Goal: Task Accomplishment & Management: Use online tool/utility

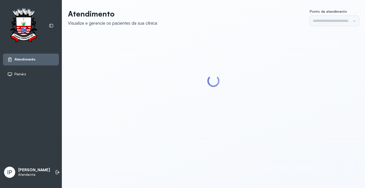
type input "*********"
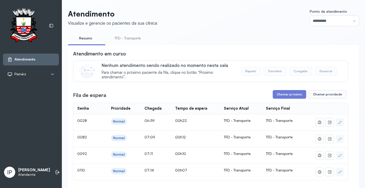
click at [134, 40] on link "TFD - Transporte" at bounding box center [128, 38] width 37 height 8
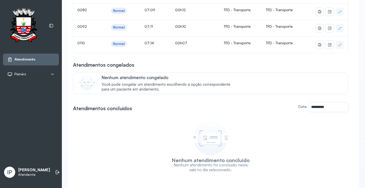
scroll to position [25, 0]
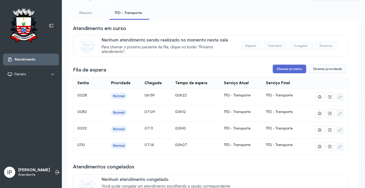
click at [278, 68] on button "Chamar próximo" at bounding box center [289, 68] width 33 height 9
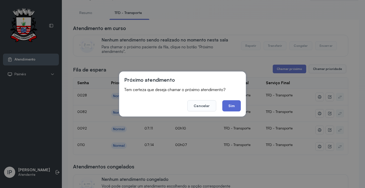
click at [231, 102] on button "Sim" at bounding box center [232, 105] width 19 height 11
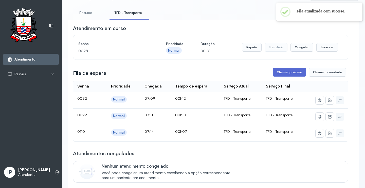
click at [283, 76] on button "Chamar próximo" at bounding box center [289, 72] width 33 height 9
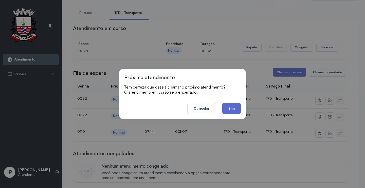
click at [227, 107] on button "Sim" at bounding box center [232, 108] width 19 height 11
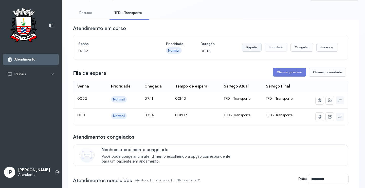
click at [246, 45] on button "Repetir" at bounding box center [252, 47] width 20 height 9
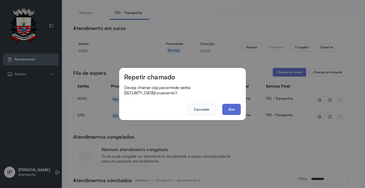
click at [227, 105] on button "Sim" at bounding box center [232, 109] width 19 height 11
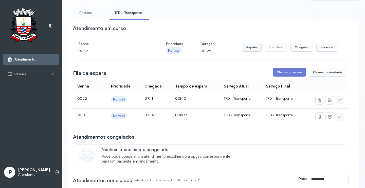
click at [248, 46] on button "Repetir" at bounding box center [252, 47] width 20 height 9
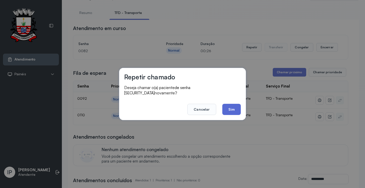
click at [232, 110] on button "Sim" at bounding box center [232, 109] width 19 height 11
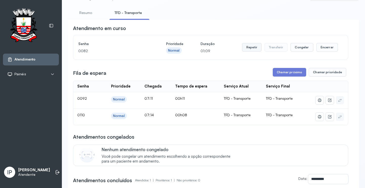
click at [256, 46] on button "Repetir" at bounding box center [252, 47] width 20 height 9
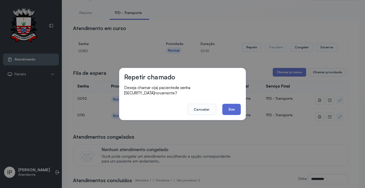
click at [239, 107] on button "Sim" at bounding box center [232, 109] width 19 height 11
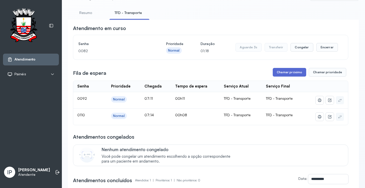
click at [294, 72] on button "Chamar próximo" at bounding box center [289, 72] width 33 height 9
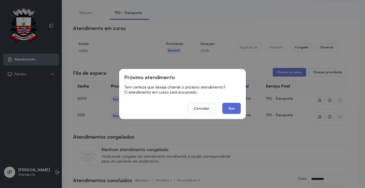
click at [239, 105] on button "Sim" at bounding box center [232, 108] width 19 height 11
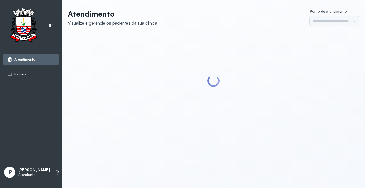
type input "*********"
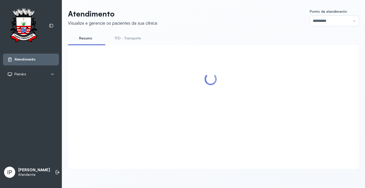
click at [134, 34] on link "TFD - Transporte" at bounding box center [128, 38] width 37 height 8
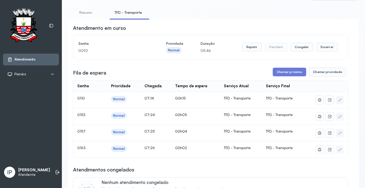
scroll to position [25, 0]
click at [288, 73] on button "Chamar próximo" at bounding box center [289, 72] width 33 height 9
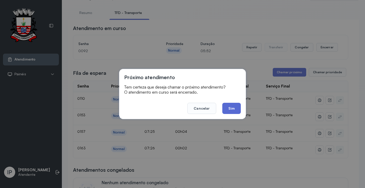
click at [233, 109] on button "Sim" at bounding box center [232, 108] width 19 height 11
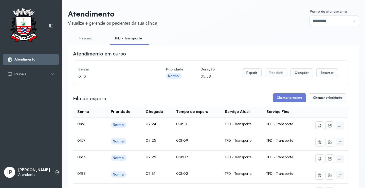
scroll to position [76, 0]
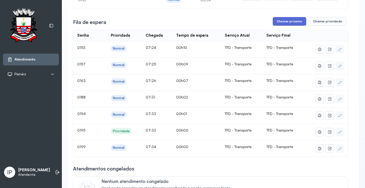
click at [283, 22] on button "Chamar próximo" at bounding box center [289, 21] width 33 height 9
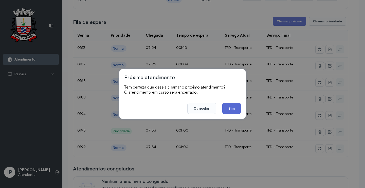
click at [229, 106] on button "Sim" at bounding box center [232, 108] width 19 height 11
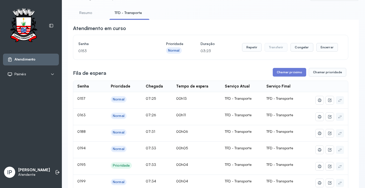
scroll to position [0, 0]
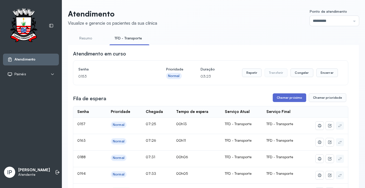
click at [290, 99] on button "Chamar próximo" at bounding box center [289, 97] width 33 height 9
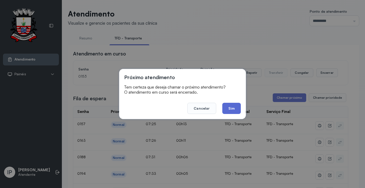
click at [233, 106] on button "Sim" at bounding box center [232, 108] width 19 height 11
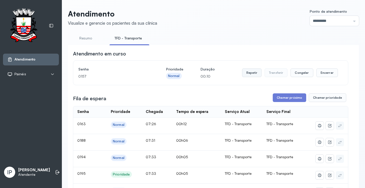
click at [246, 75] on button "Repetir" at bounding box center [252, 72] width 20 height 9
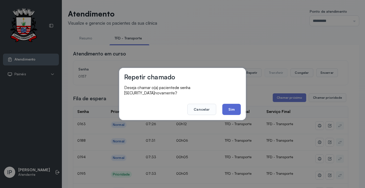
click at [227, 108] on button "Sim" at bounding box center [232, 109] width 19 height 11
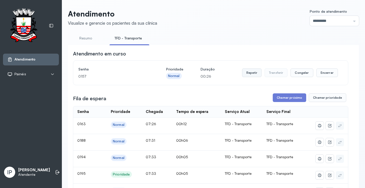
click at [249, 76] on button "Repetir" at bounding box center [252, 72] width 20 height 9
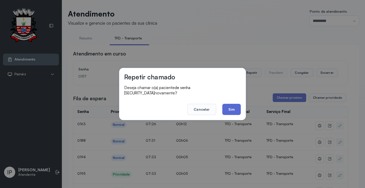
click at [230, 108] on button "Sim" at bounding box center [232, 109] width 19 height 11
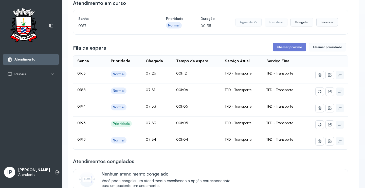
scroll to position [51, 0]
click at [252, 25] on button "Repetir" at bounding box center [252, 22] width 20 height 9
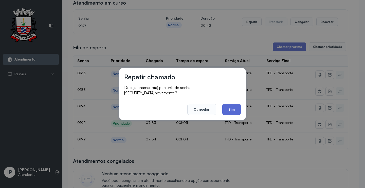
click at [228, 105] on button "Sim" at bounding box center [232, 109] width 19 height 11
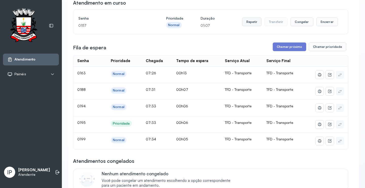
click at [253, 23] on button "Repetir" at bounding box center [252, 22] width 20 height 9
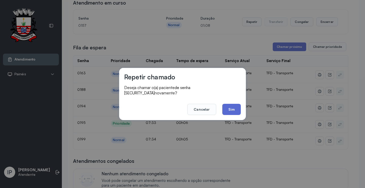
click at [235, 107] on button "Sim" at bounding box center [232, 109] width 19 height 11
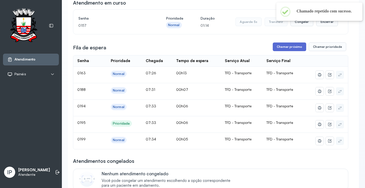
click at [277, 48] on button "Chamar próximo" at bounding box center [289, 46] width 33 height 9
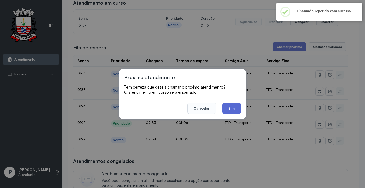
click at [236, 109] on button "Sim" at bounding box center [232, 108] width 19 height 11
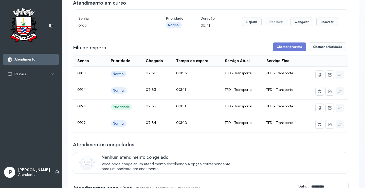
scroll to position [0, 0]
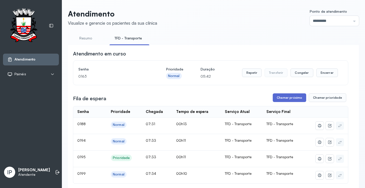
click at [282, 99] on button "Chamar próximo" at bounding box center [289, 97] width 33 height 9
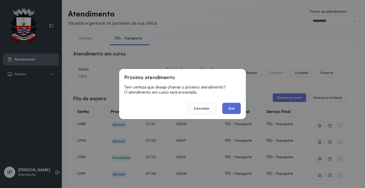
click at [227, 107] on button "Sim" at bounding box center [232, 108] width 19 height 11
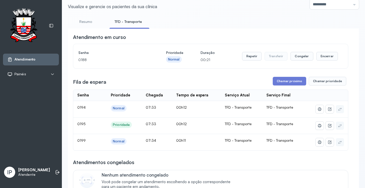
scroll to position [25, 0]
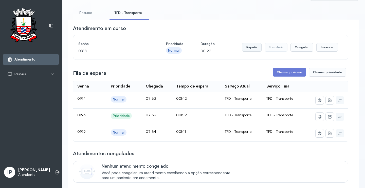
click at [255, 47] on button "Repetir" at bounding box center [252, 47] width 20 height 9
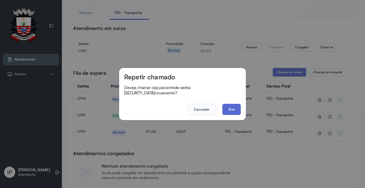
click at [223, 109] on button "Sim" at bounding box center [232, 109] width 19 height 11
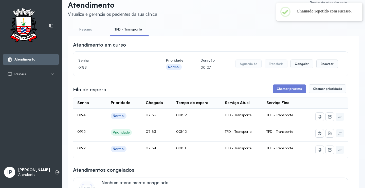
scroll to position [0, 0]
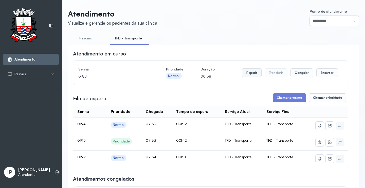
click at [254, 76] on button "Repetir" at bounding box center [252, 72] width 20 height 9
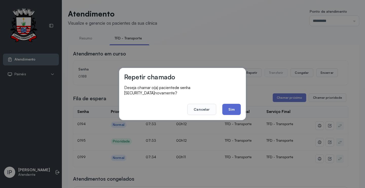
click at [235, 107] on button "Sim" at bounding box center [232, 109] width 19 height 11
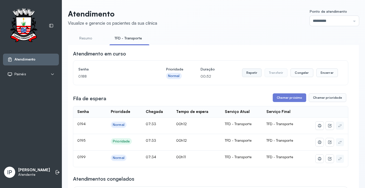
click at [252, 74] on button "Repetir" at bounding box center [252, 72] width 20 height 9
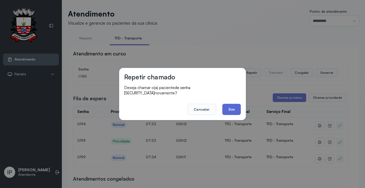
click at [236, 107] on button "Sim" at bounding box center [232, 109] width 19 height 11
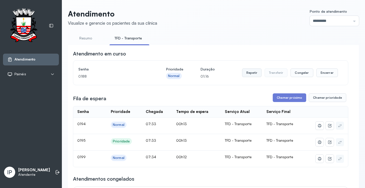
click at [247, 73] on button "Repetir" at bounding box center [252, 72] width 20 height 9
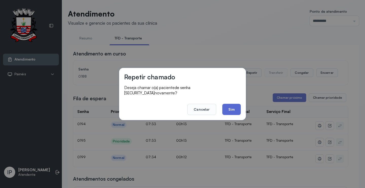
click at [229, 108] on button "Sim" at bounding box center [232, 109] width 19 height 11
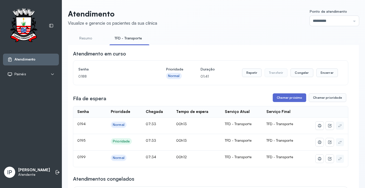
click at [295, 97] on button "Chamar próximo" at bounding box center [289, 97] width 33 height 9
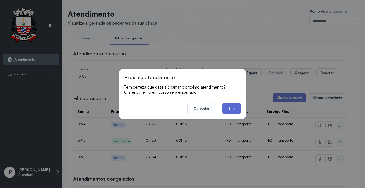
click at [236, 107] on button "Sim" at bounding box center [232, 108] width 19 height 11
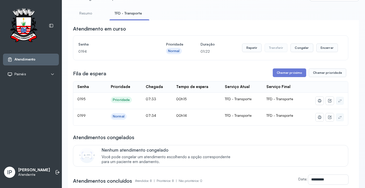
scroll to position [51, 0]
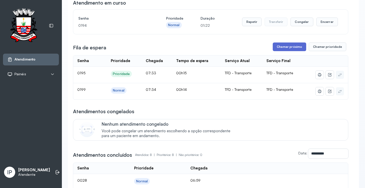
click at [274, 48] on button "Chamar próximo" at bounding box center [289, 46] width 33 height 9
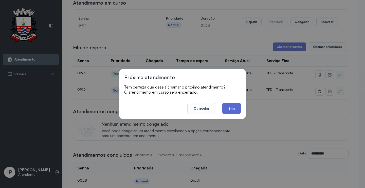
click at [231, 105] on button "Sim" at bounding box center [232, 108] width 19 height 11
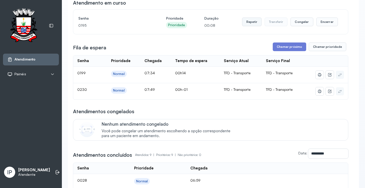
click at [249, 22] on button "Repetir" at bounding box center [252, 22] width 20 height 9
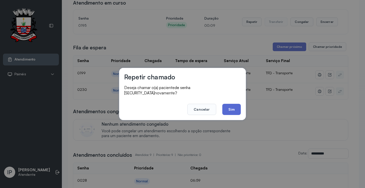
click at [230, 104] on button "Sim" at bounding box center [232, 109] width 19 height 11
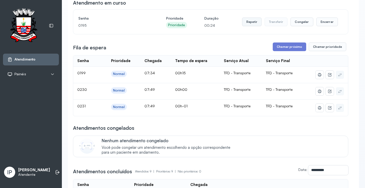
click at [247, 21] on button "Repetir" at bounding box center [252, 22] width 20 height 9
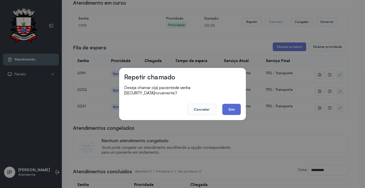
click at [234, 105] on button "Sim" at bounding box center [232, 109] width 19 height 11
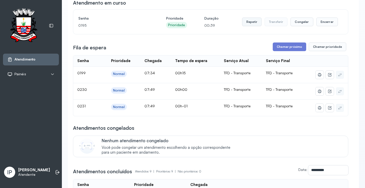
click at [247, 23] on button "Repetir" at bounding box center [252, 22] width 20 height 9
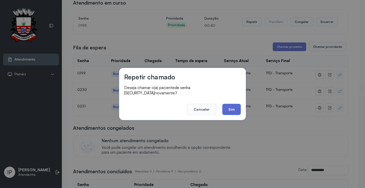
click at [238, 105] on button "Sim" at bounding box center [232, 109] width 19 height 11
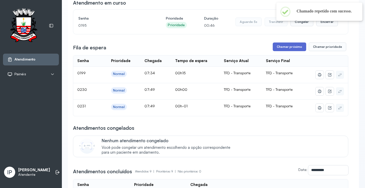
click at [296, 44] on button "Chamar próximo" at bounding box center [289, 46] width 33 height 9
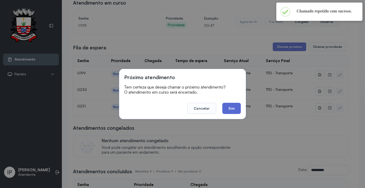
click at [233, 105] on button "Sim" at bounding box center [232, 108] width 19 height 11
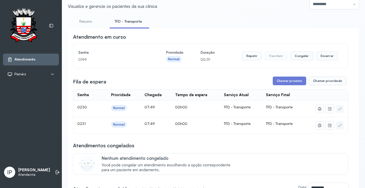
scroll to position [0, 0]
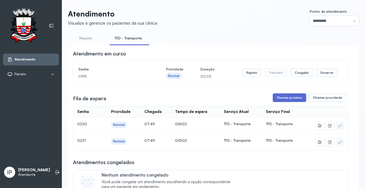
click at [279, 96] on button "Chamar próximo" at bounding box center [289, 97] width 33 height 9
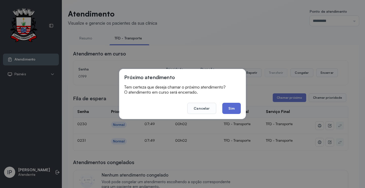
click at [232, 111] on button "Sim" at bounding box center [232, 108] width 19 height 11
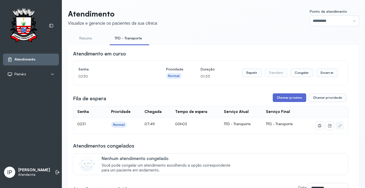
click at [298, 97] on button "Chamar próximo" at bounding box center [289, 97] width 33 height 9
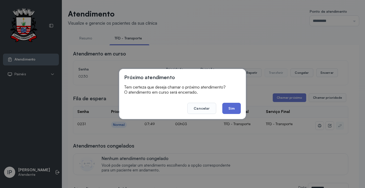
click at [239, 108] on button "Sim" at bounding box center [232, 108] width 19 height 11
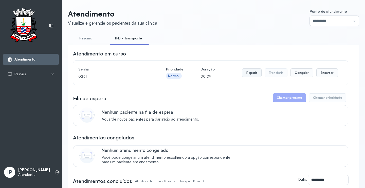
click at [248, 75] on button "Repetir" at bounding box center [252, 72] width 20 height 9
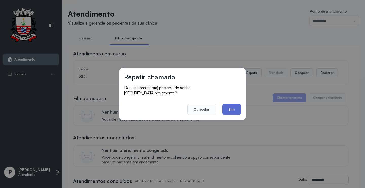
click at [228, 107] on button "Sim" at bounding box center [232, 109] width 19 height 11
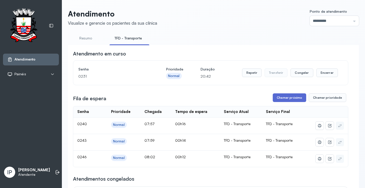
click at [285, 97] on button "Chamar próximo" at bounding box center [289, 97] width 33 height 9
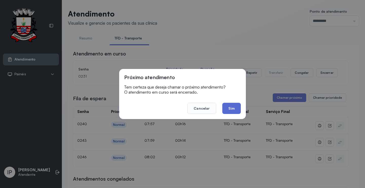
click at [229, 108] on button "Sim" at bounding box center [232, 108] width 19 height 11
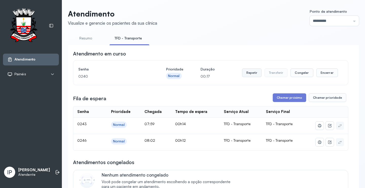
click at [250, 72] on button "Repetir" at bounding box center [252, 72] width 20 height 9
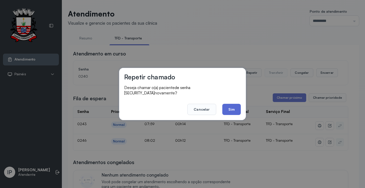
click at [226, 109] on button "Sim" at bounding box center [232, 109] width 19 height 11
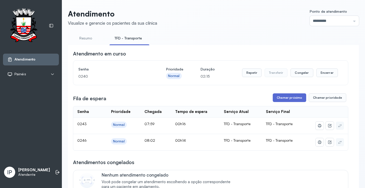
click at [277, 97] on button "Chamar próximo" at bounding box center [289, 97] width 33 height 9
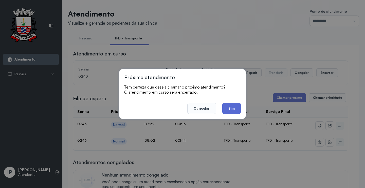
click at [226, 106] on button "Sim" at bounding box center [232, 108] width 19 height 11
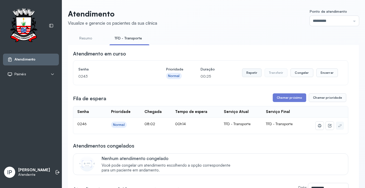
click at [254, 74] on button "Repetir" at bounding box center [252, 72] width 20 height 9
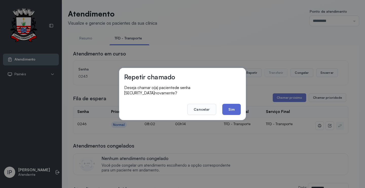
click at [228, 107] on button "Sim" at bounding box center [232, 109] width 19 height 11
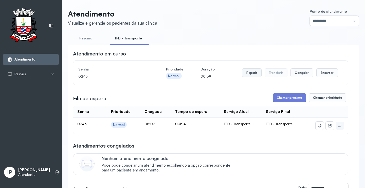
click at [256, 70] on button "Repetir" at bounding box center [252, 72] width 20 height 9
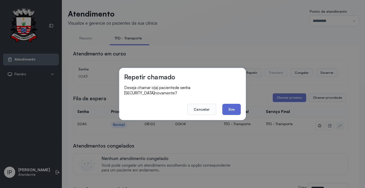
click at [231, 106] on button "Sim" at bounding box center [232, 109] width 19 height 11
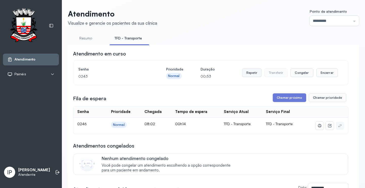
click at [251, 74] on button "Repetir" at bounding box center [252, 72] width 20 height 9
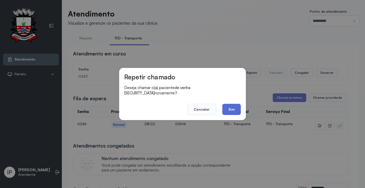
click at [237, 109] on button "Sim" at bounding box center [232, 109] width 19 height 11
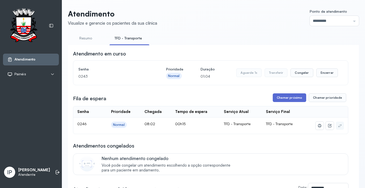
click at [280, 97] on button "Chamar próximo" at bounding box center [289, 97] width 33 height 9
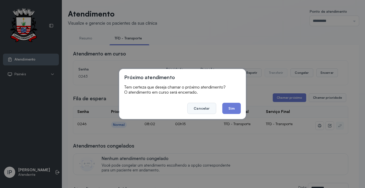
click at [208, 106] on button "Cancelar" at bounding box center [202, 108] width 29 height 11
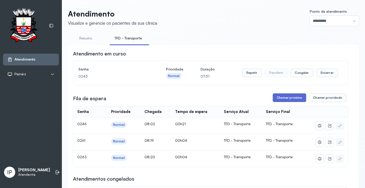
click at [291, 101] on button "Chamar próximo" at bounding box center [289, 97] width 33 height 9
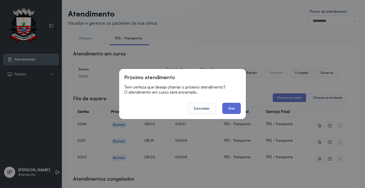
click at [235, 104] on button "Sim" at bounding box center [232, 108] width 19 height 11
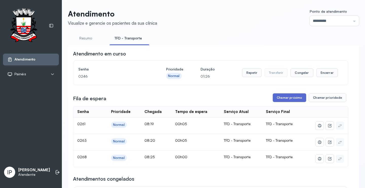
click at [297, 96] on button "Chamar próximo" at bounding box center [289, 97] width 33 height 9
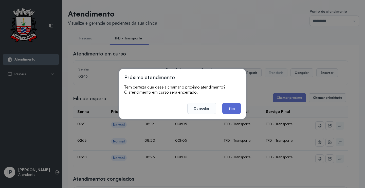
click at [230, 104] on button "Sim" at bounding box center [232, 108] width 19 height 11
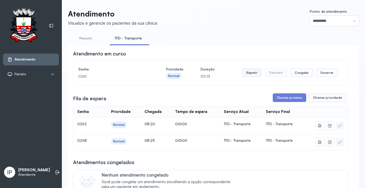
click at [249, 71] on button "Repetir" at bounding box center [252, 72] width 20 height 9
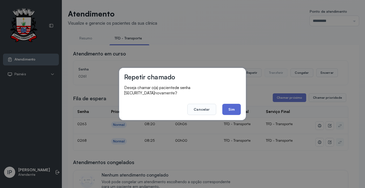
click at [241, 108] on button "Sim" at bounding box center [232, 109] width 19 height 11
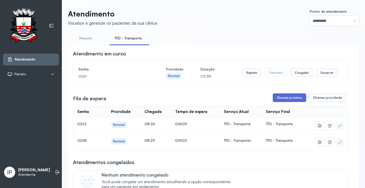
click at [288, 98] on button "Chamar próximo" at bounding box center [289, 97] width 33 height 9
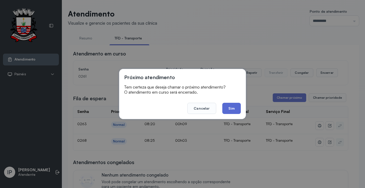
click at [225, 106] on button "Sim" at bounding box center [232, 108] width 19 height 11
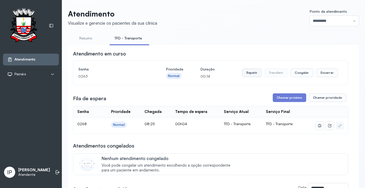
click at [254, 72] on button "Repetir" at bounding box center [252, 72] width 20 height 9
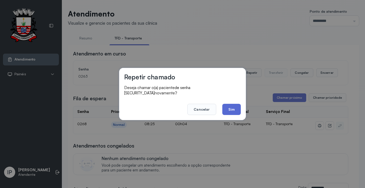
click at [231, 107] on button "Sim" at bounding box center [232, 109] width 19 height 11
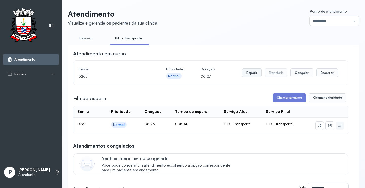
click at [255, 74] on button "Repetir" at bounding box center [252, 72] width 20 height 9
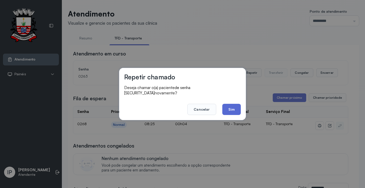
click at [231, 106] on button "Sim" at bounding box center [232, 109] width 19 height 11
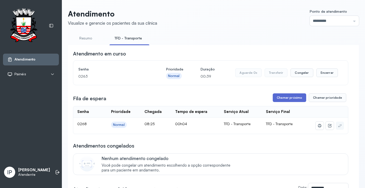
click at [291, 99] on button "Chamar próximo" at bounding box center [289, 97] width 33 height 9
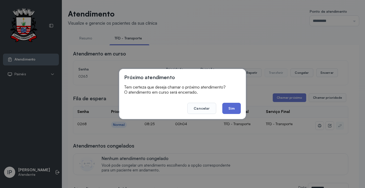
click at [239, 105] on button "Sim" at bounding box center [232, 108] width 19 height 11
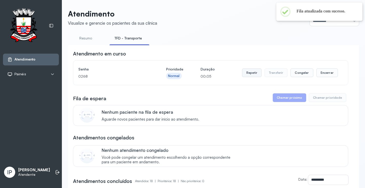
click at [253, 73] on button "Repetir" at bounding box center [252, 72] width 20 height 9
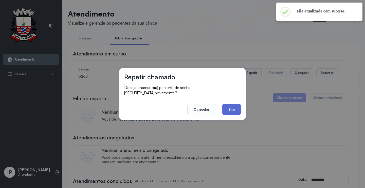
click at [230, 104] on button "Sim" at bounding box center [232, 109] width 19 height 11
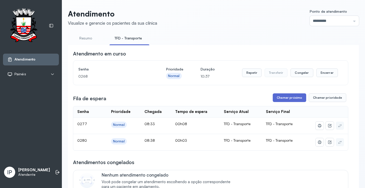
click at [278, 96] on button "Chamar próximo" at bounding box center [289, 97] width 33 height 9
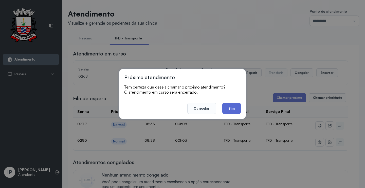
click at [238, 105] on button "Sim" at bounding box center [232, 108] width 19 height 11
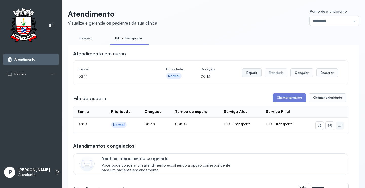
click at [251, 72] on button "Repetir" at bounding box center [252, 72] width 20 height 9
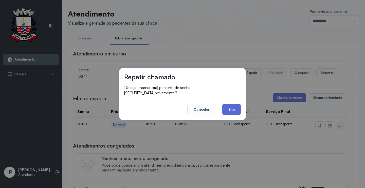
click at [229, 104] on button "Sim" at bounding box center [232, 109] width 19 height 11
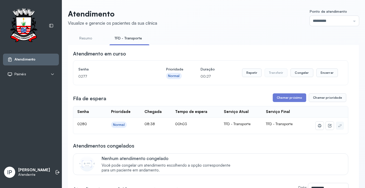
click at [251, 75] on button "Repetir" at bounding box center [252, 72] width 20 height 9
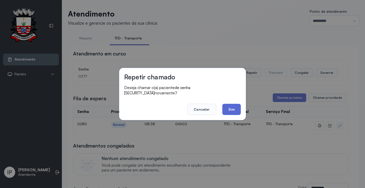
click at [229, 107] on button "Sim" at bounding box center [232, 109] width 19 height 11
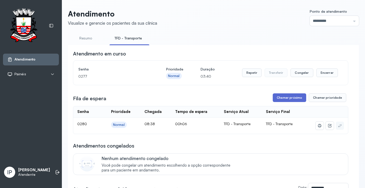
click at [284, 97] on button "Chamar próximo" at bounding box center [289, 97] width 33 height 9
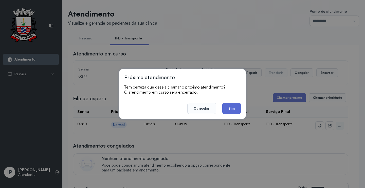
click at [236, 110] on button "Sim" at bounding box center [232, 108] width 19 height 11
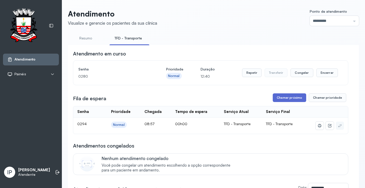
click at [289, 97] on button "Chamar próximo" at bounding box center [289, 97] width 33 height 9
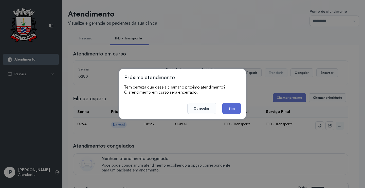
click at [234, 106] on button "Sim" at bounding box center [232, 108] width 19 height 11
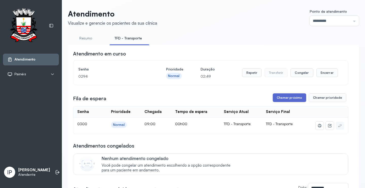
click at [299, 98] on button "Chamar próximo" at bounding box center [289, 97] width 33 height 9
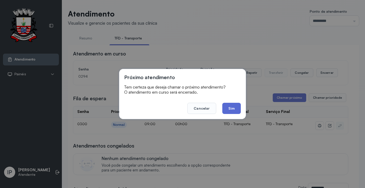
click at [232, 108] on button "Sim" at bounding box center [232, 108] width 19 height 11
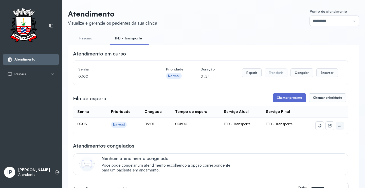
click at [275, 100] on button "Chamar próximo" at bounding box center [289, 97] width 33 height 9
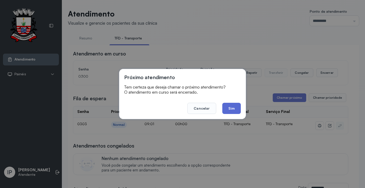
click at [237, 110] on button "Sim" at bounding box center [232, 108] width 19 height 11
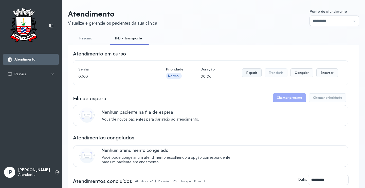
click at [253, 72] on button "Repetir" at bounding box center [252, 72] width 20 height 9
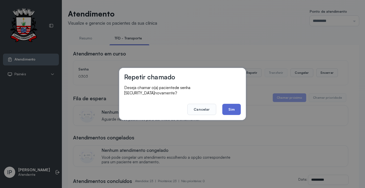
click at [231, 104] on button "Sim" at bounding box center [232, 109] width 19 height 11
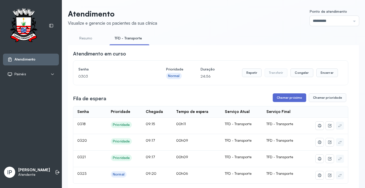
click at [288, 98] on button "Chamar próximo" at bounding box center [289, 97] width 33 height 9
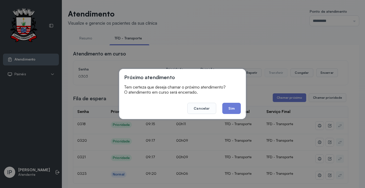
click at [195, 100] on footer "Cancelar Sim" at bounding box center [182, 104] width 117 height 18
click at [198, 107] on button "Cancelar" at bounding box center [202, 108] width 29 height 11
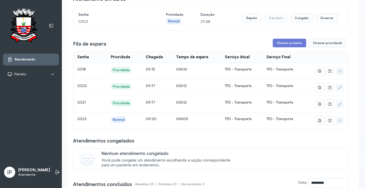
scroll to position [25, 0]
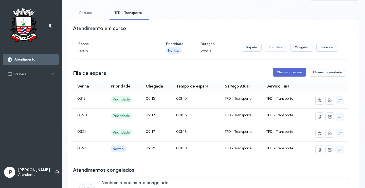
click at [294, 73] on button "Chamar próximo" at bounding box center [289, 72] width 33 height 9
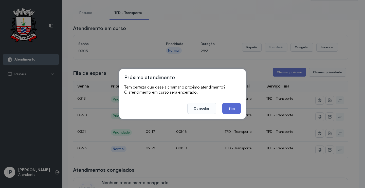
click at [234, 107] on button "Sim" at bounding box center [232, 108] width 19 height 11
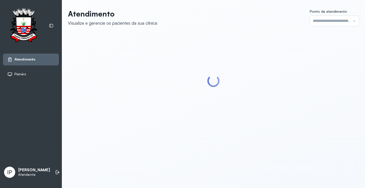
type input "*********"
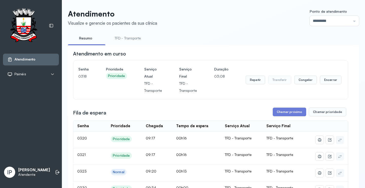
click at [129, 38] on link "TFD - Transporte" at bounding box center [128, 38] width 37 height 8
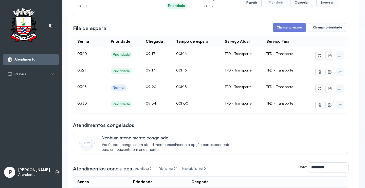
scroll to position [51, 0]
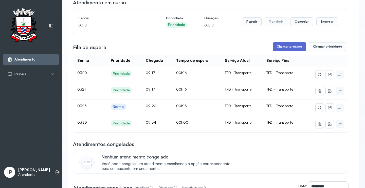
click at [290, 44] on button "Chamar próximo" at bounding box center [289, 46] width 33 height 9
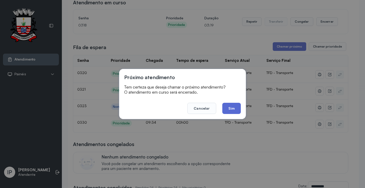
click at [229, 104] on button "Sim" at bounding box center [232, 108] width 19 height 11
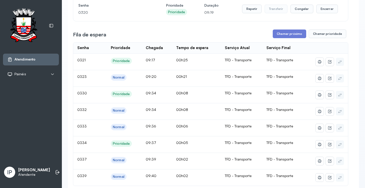
scroll to position [0, 0]
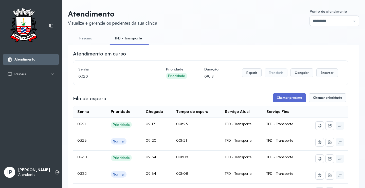
click at [293, 96] on button "Chamar próximo" at bounding box center [289, 97] width 33 height 9
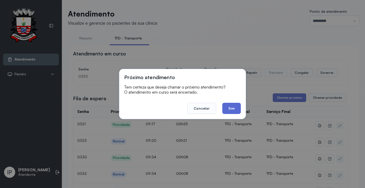
click at [226, 109] on button "Sim" at bounding box center [232, 108] width 19 height 11
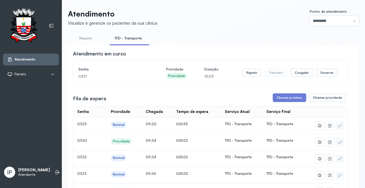
scroll to position [76, 0]
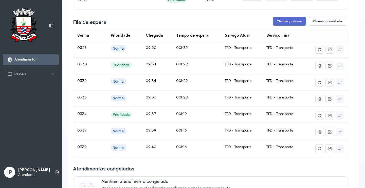
click at [283, 19] on button "Chamar próximo" at bounding box center [289, 21] width 33 height 9
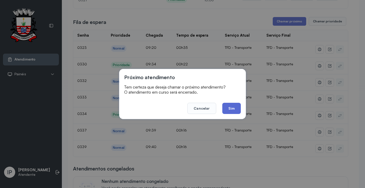
click at [234, 110] on button "Sim" at bounding box center [232, 108] width 19 height 11
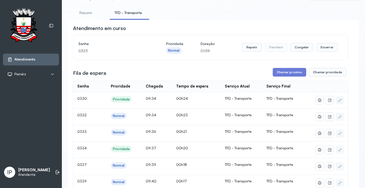
scroll to position [0, 0]
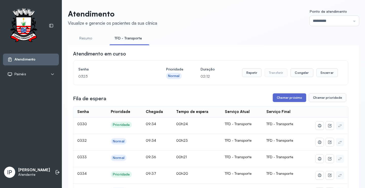
click at [284, 98] on button "Chamar próximo" at bounding box center [289, 97] width 33 height 9
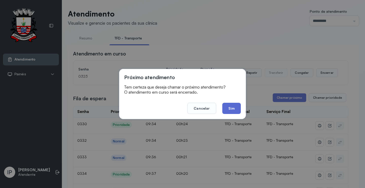
click at [228, 108] on button "Sim" at bounding box center [232, 108] width 19 height 11
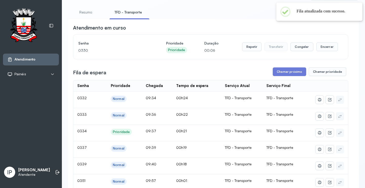
scroll to position [26, 0]
click at [248, 49] on button "Repetir" at bounding box center [252, 47] width 20 height 9
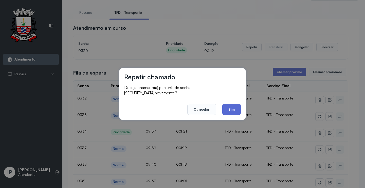
click at [231, 109] on button "Sim" at bounding box center [232, 109] width 19 height 11
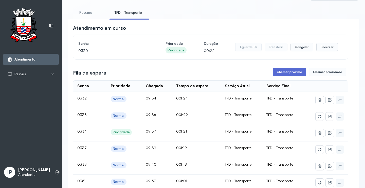
click at [282, 74] on button "Chamar próximo" at bounding box center [289, 72] width 33 height 9
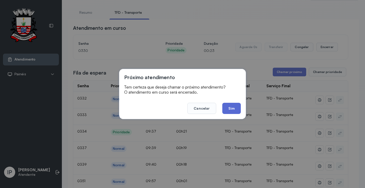
click at [229, 107] on button "Sim" at bounding box center [232, 108] width 19 height 11
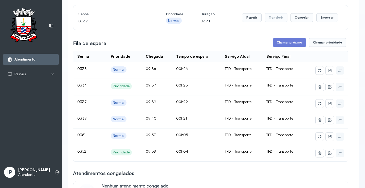
scroll to position [51, 0]
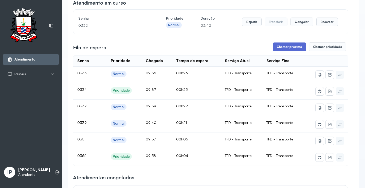
click at [281, 49] on button "Chamar próximo" at bounding box center [289, 46] width 33 height 9
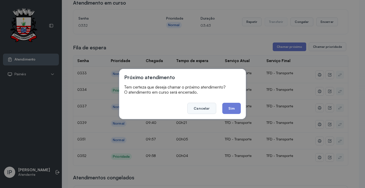
click at [206, 108] on button "Cancelar" at bounding box center [202, 108] width 29 height 11
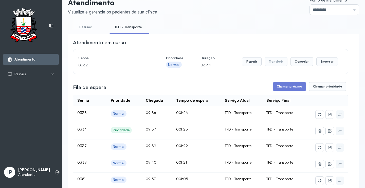
scroll to position [0, 0]
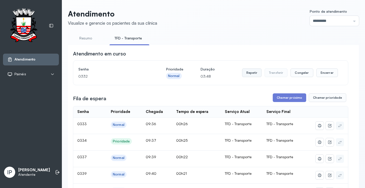
click at [257, 71] on button "Repetir" at bounding box center [252, 72] width 20 height 9
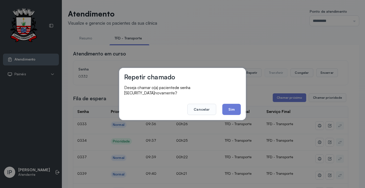
click at [232, 100] on footer "Cancelar Sim" at bounding box center [182, 105] width 117 height 18
click at [233, 104] on button "Sim" at bounding box center [232, 109] width 19 height 11
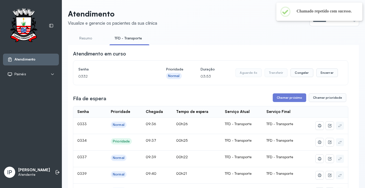
scroll to position [25, 0]
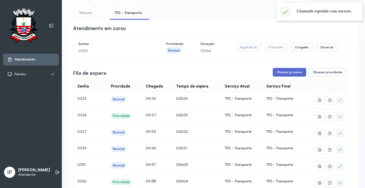
click at [280, 74] on button "Chamar próximo" at bounding box center [289, 72] width 33 height 9
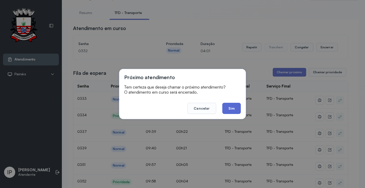
click at [233, 110] on button "Sim" at bounding box center [232, 108] width 19 height 11
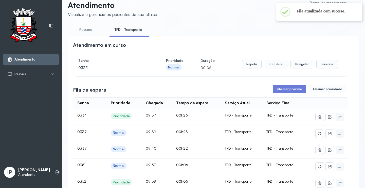
scroll to position [0, 0]
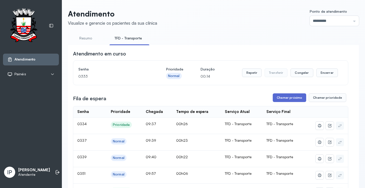
click at [281, 97] on button "Chamar próximo" at bounding box center [289, 97] width 33 height 9
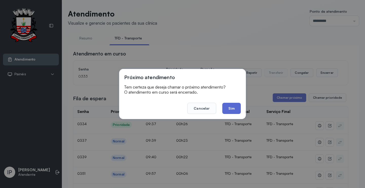
click at [237, 107] on button "Sim" at bounding box center [232, 108] width 19 height 11
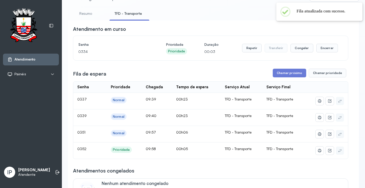
scroll to position [51, 0]
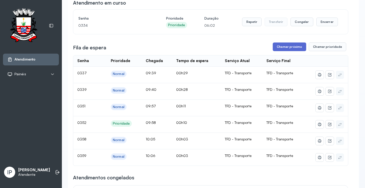
click at [278, 47] on button "Chamar próximo" at bounding box center [289, 46] width 33 height 9
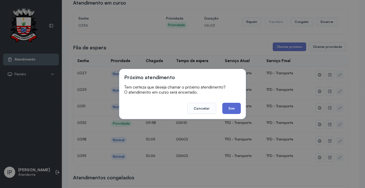
click at [231, 105] on button "Sim" at bounding box center [232, 108] width 19 height 11
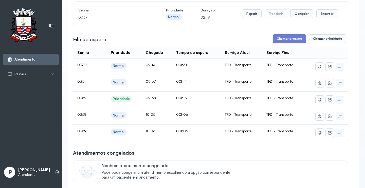
scroll to position [25, 0]
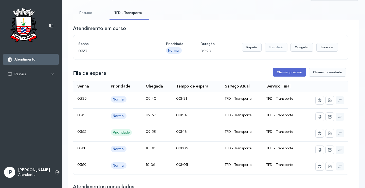
click at [287, 76] on button "Chamar próximo" at bounding box center [289, 72] width 33 height 9
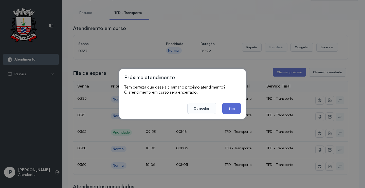
click at [229, 108] on button "Sim" at bounding box center [232, 108] width 19 height 11
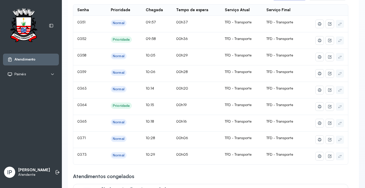
scroll to position [51, 0]
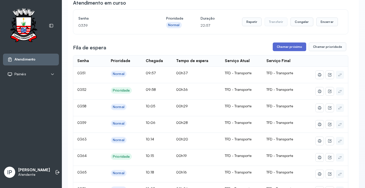
click at [287, 50] on button "Chamar próximo" at bounding box center [289, 46] width 33 height 9
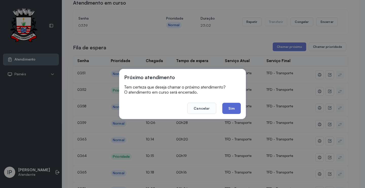
click at [232, 105] on button "Sim" at bounding box center [232, 108] width 19 height 11
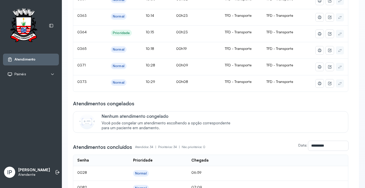
scroll to position [76, 0]
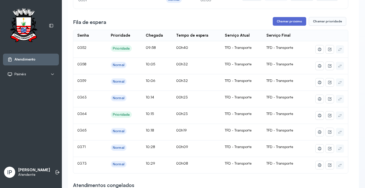
click at [287, 21] on button "Chamar próximo" at bounding box center [289, 21] width 33 height 9
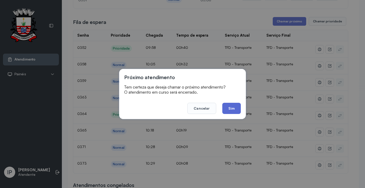
drag, startPoint x: 237, startPoint y: 107, endPoint x: 233, endPoint y: 105, distance: 4.3
click at [237, 107] on button "Sim" at bounding box center [232, 108] width 19 height 11
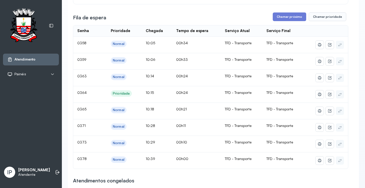
scroll to position [51, 0]
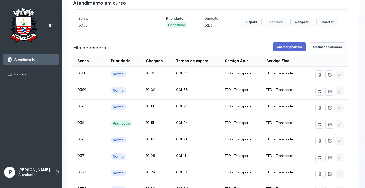
click at [288, 48] on button "Chamar próximo" at bounding box center [289, 46] width 33 height 9
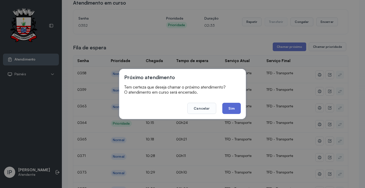
click at [236, 105] on button "Sim" at bounding box center [232, 108] width 19 height 11
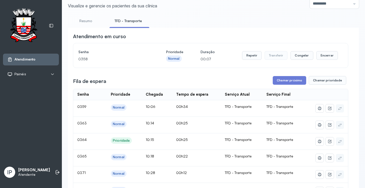
scroll to position [0, 0]
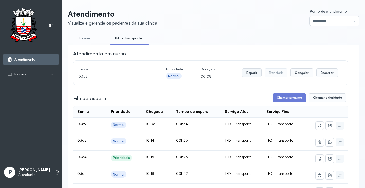
click at [249, 73] on button "Repetir" at bounding box center [252, 72] width 20 height 9
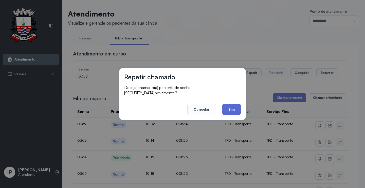
click at [232, 109] on button "Sim" at bounding box center [232, 109] width 19 height 11
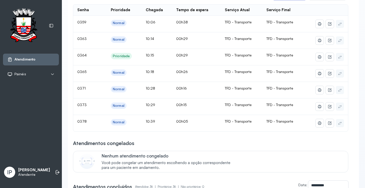
scroll to position [51, 0]
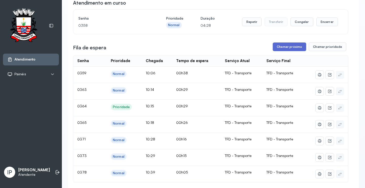
click at [289, 48] on button "Chamar próximo" at bounding box center [289, 46] width 33 height 9
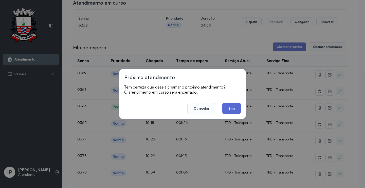
click at [231, 108] on button "Sim" at bounding box center [232, 108] width 19 height 11
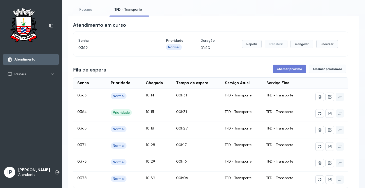
scroll to position [76, 0]
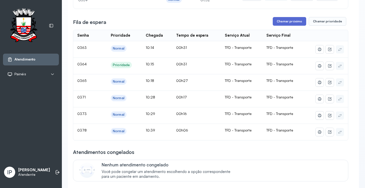
click at [280, 21] on button "Chamar próximo" at bounding box center [289, 21] width 33 height 9
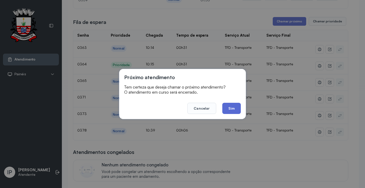
click at [233, 105] on button "Sim" at bounding box center [232, 108] width 19 height 11
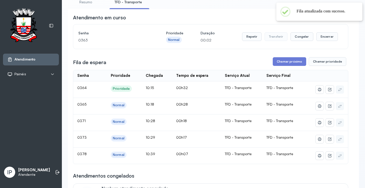
scroll to position [0, 0]
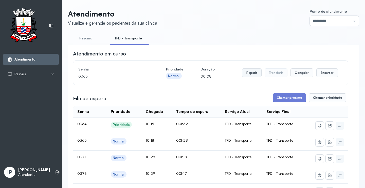
click at [246, 72] on button "Repetir" at bounding box center [252, 72] width 20 height 9
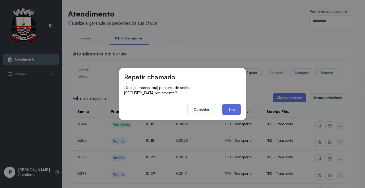
click at [232, 104] on button "Sim" at bounding box center [232, 109] width 19 height 11
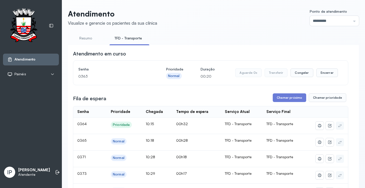
click at [253, 74] on button "Aguarde 0s" at bounding box center [248, 72] width 26 height 9
click at [253, 74] on button "Repetir" at bounding box center [252, 72] width 20 height 9
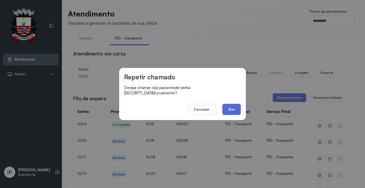
click at [231, 105] on button "Sim" at bounding box center [232, 109] width 19 height 11
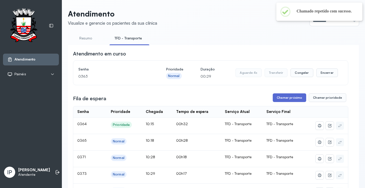
click at [283, 98] on button "Chamar próximo" at bounding box center [289, 97] width 33 height 9
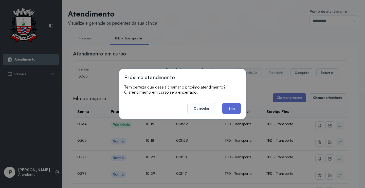
click at [227, 109] on button "Sim" at bounding box center [232, 108] width 19 height 11
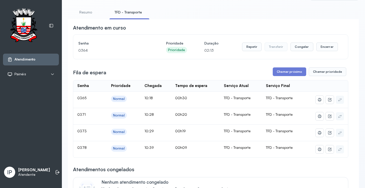
scroll to position [25, 0]
click at [295, 72] on button "Chamar próximo" at bounding box center [289, 72] width 33 height 9
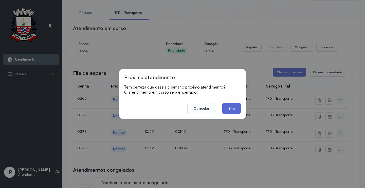
click at [230, 107] on button "Sim" at bounding box center [232, 108] width 19 height 11
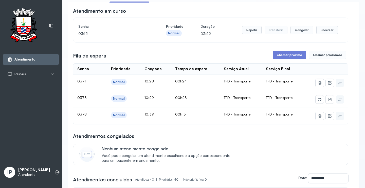
scroll to position [51, 0]
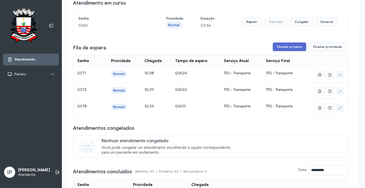
click at [285, 46] on button "Chamar próximo" at bounding box center [289, 46] width 33 height 9
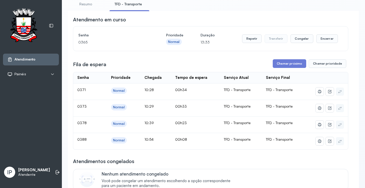
scroll to position [76, 0]
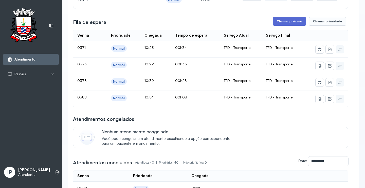
click at [284, 21] on button "Chamar próximo" at bounding box center [289, 21] width 33 height 9
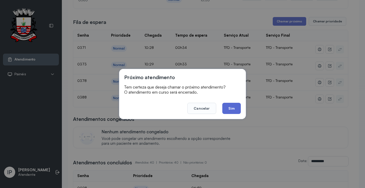
click at [231, 109] on button "Sim" at bounding box center [232, 108] width 19 height 11
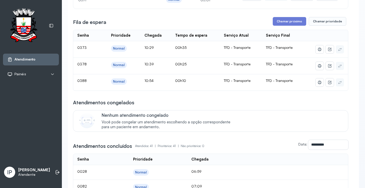
scroll to position [25, 0]
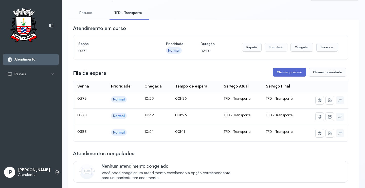
click at [281, 71] on button "Chamar próximo" at bounding box center [289, 72] width 33 height 9
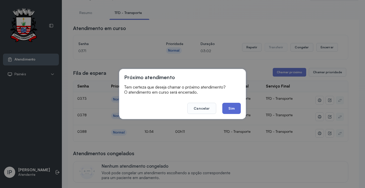
click at [232, 110] on button "Sim" at bounding box center [232, 108] width 19 height 11
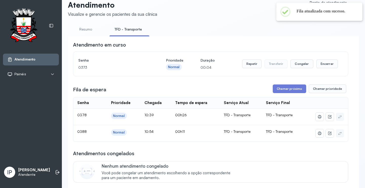
scroll to position [0, 0]
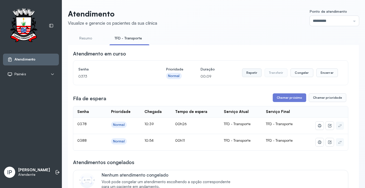
click at [249, 74] on button "Repetir" at bounding box center [252, 72] width 20 height 9
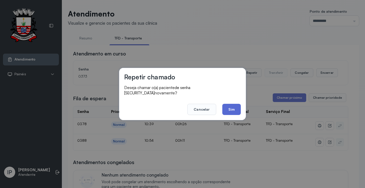
click at [228, 107] on button "Sim" at bounding box center [232, 109] width 19 height 11
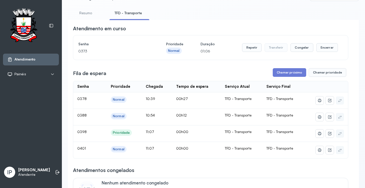
scroll to position [25, 0]
click at [282, 73] on button "Chamar próximo" at bounding box center [289, 72] width 33 height 9
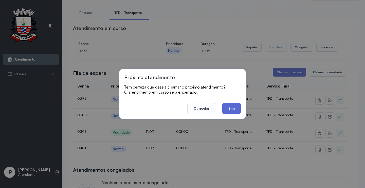
click at [236, 104] on button "Sim" at bounding box center [232, 108] width 19 height 11
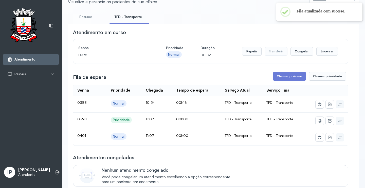
scroll to position [0, 0]
